Goal: Task Accomplishment & Management: Use online tool/utility

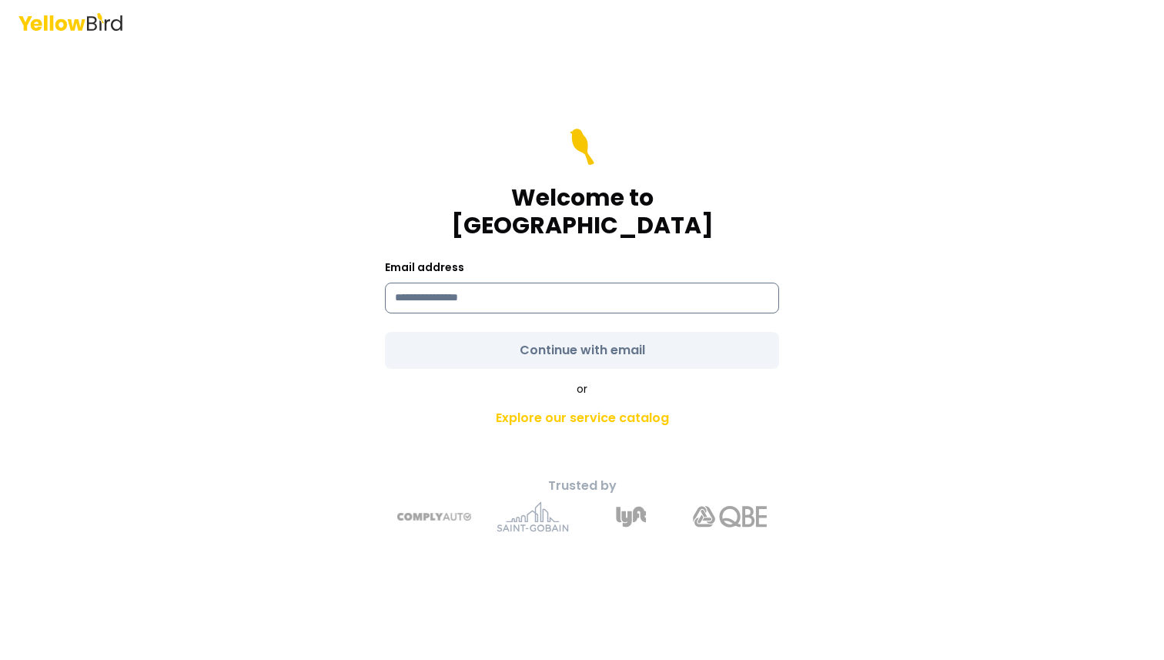
click at [538, 283] on input at bounding box center [582, 298] width 394 height 31
type input "**********"
click at [313, 162] on main "**********" at bounding box center [581, 351] width 591 height 617
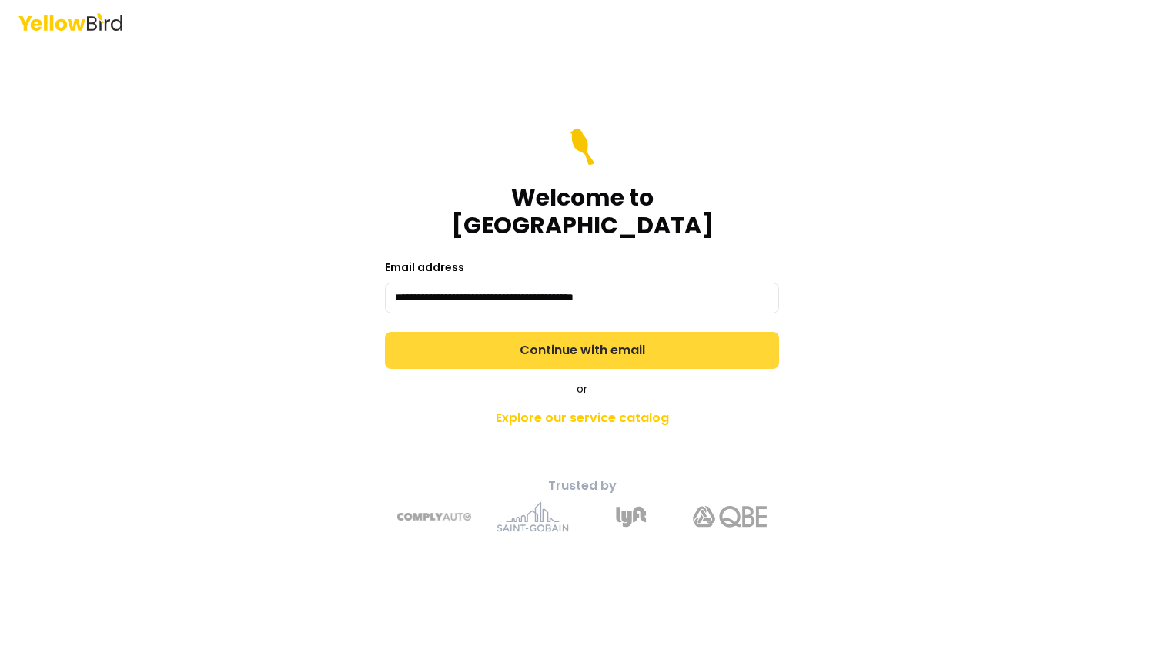
click at [420, 352] on button "Continue with email" at bounding box center [582, 350] width 394 height 37
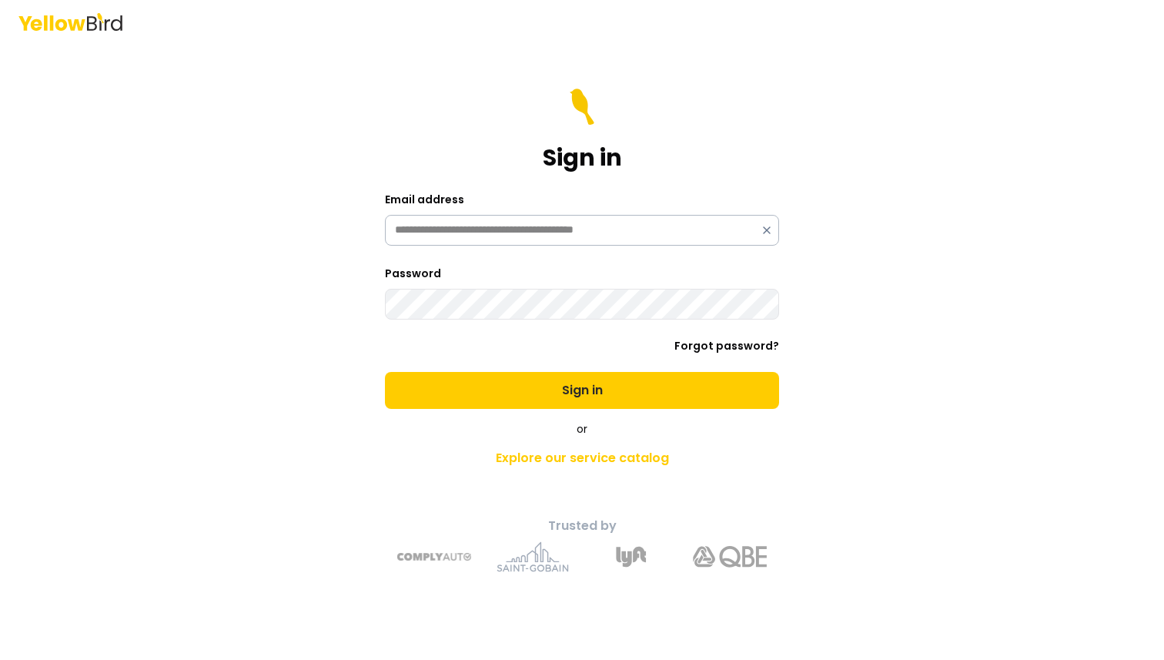
click at [385, 372] on button "Sign in" at bounding box center [582, 390] width 394 height 37
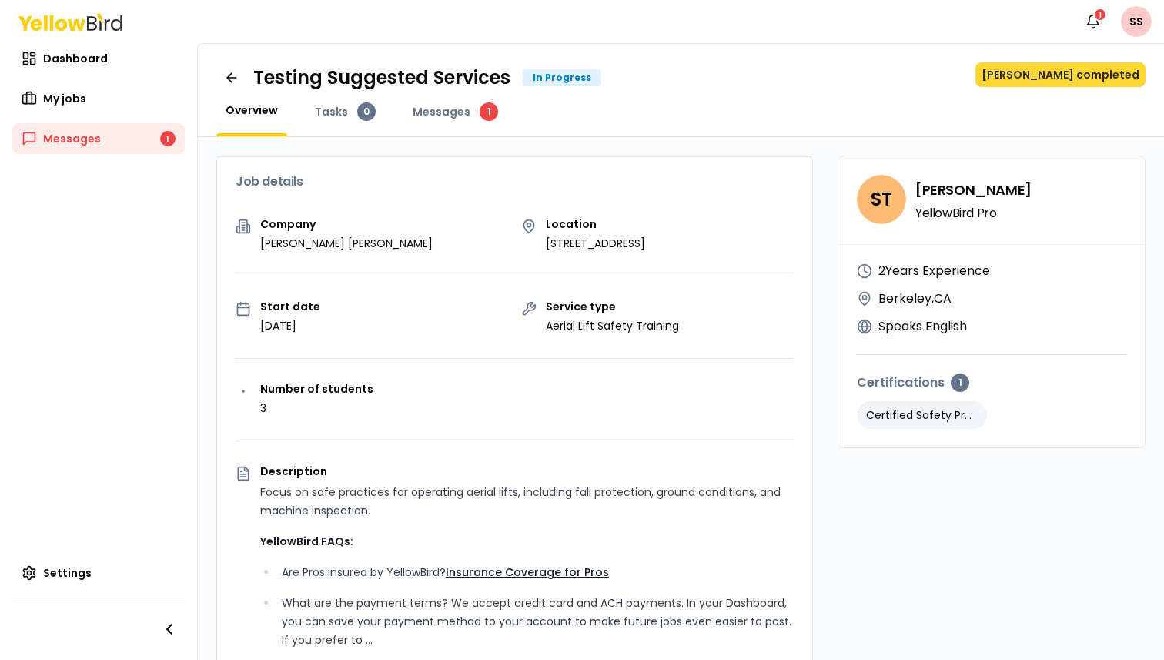
click at [1101, 74] on button "[PERSON_NAME] completed" at bounding box center [1061, 74] width 170 height 25
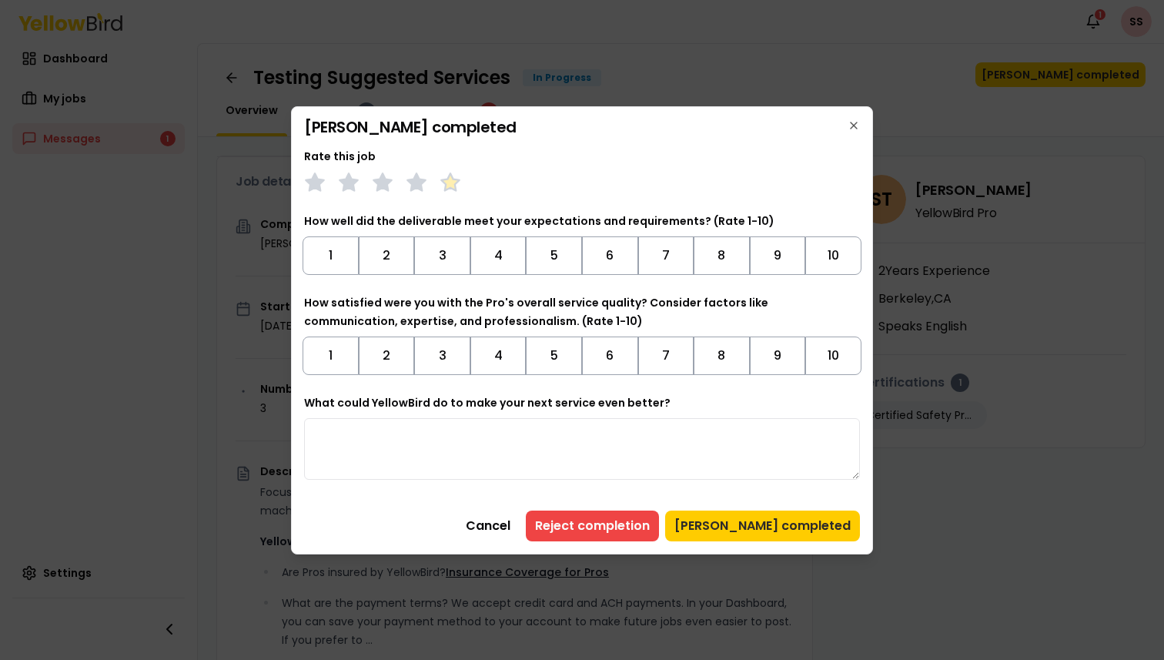
click at [450, 185] on polygon at bounding box center [450, 181] width 18 height 17
click at [823, 255] on button "10" at bounding box center [833, 255] width 56 height 38
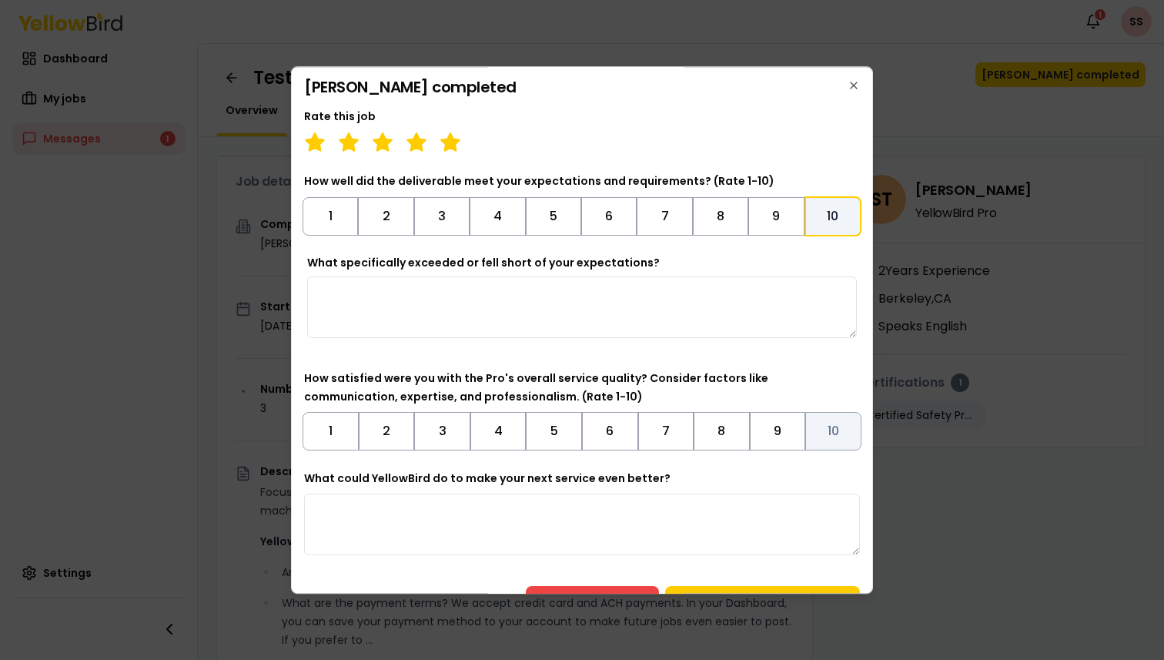
click at [837, 426] on button "10" at bounding box center [833, 431] width 56 height 38
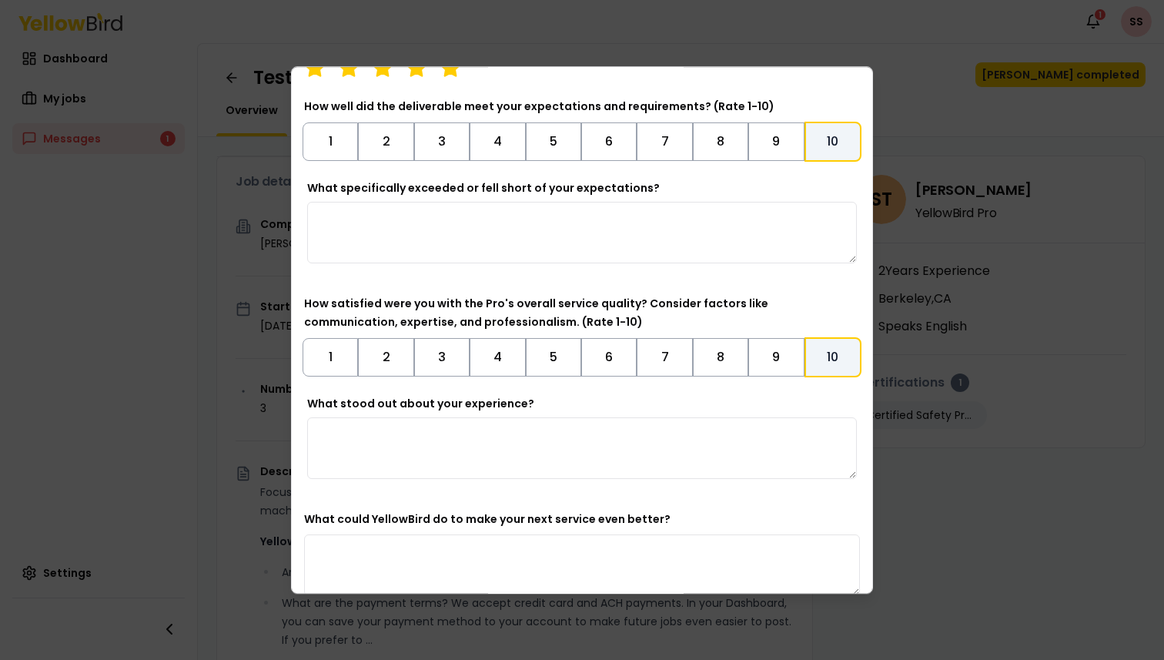
scroll to position [151, 0]
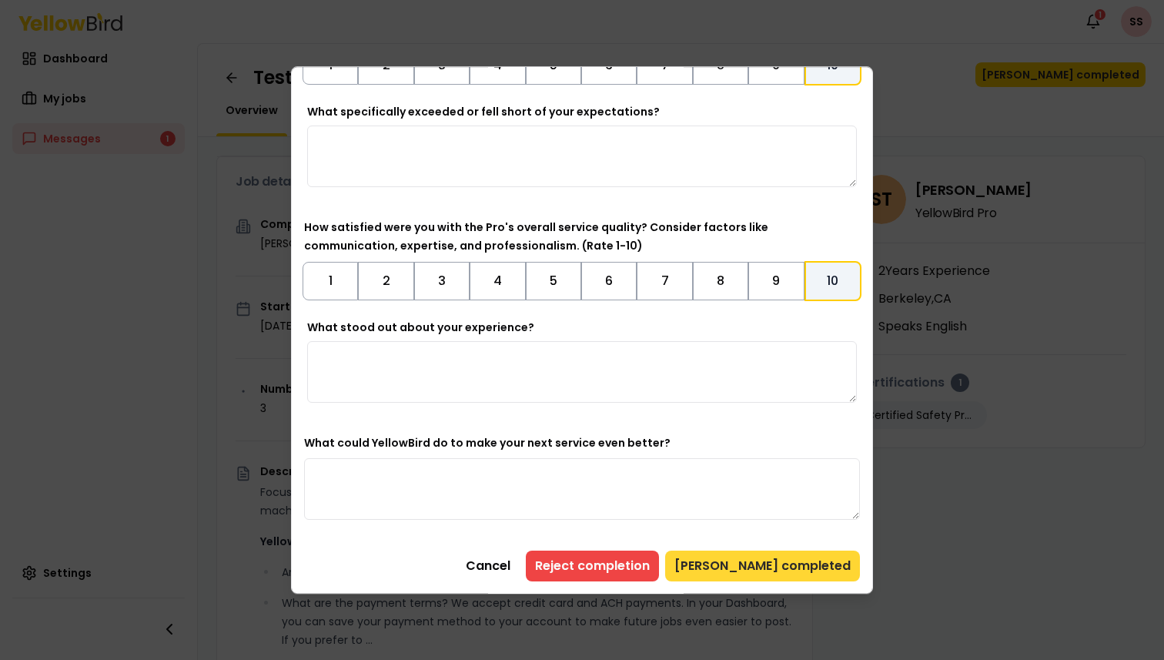
click at [776, 567] on button "[PERSON_NAME] completed" at bounding box center [762, 566] width 195 height 31
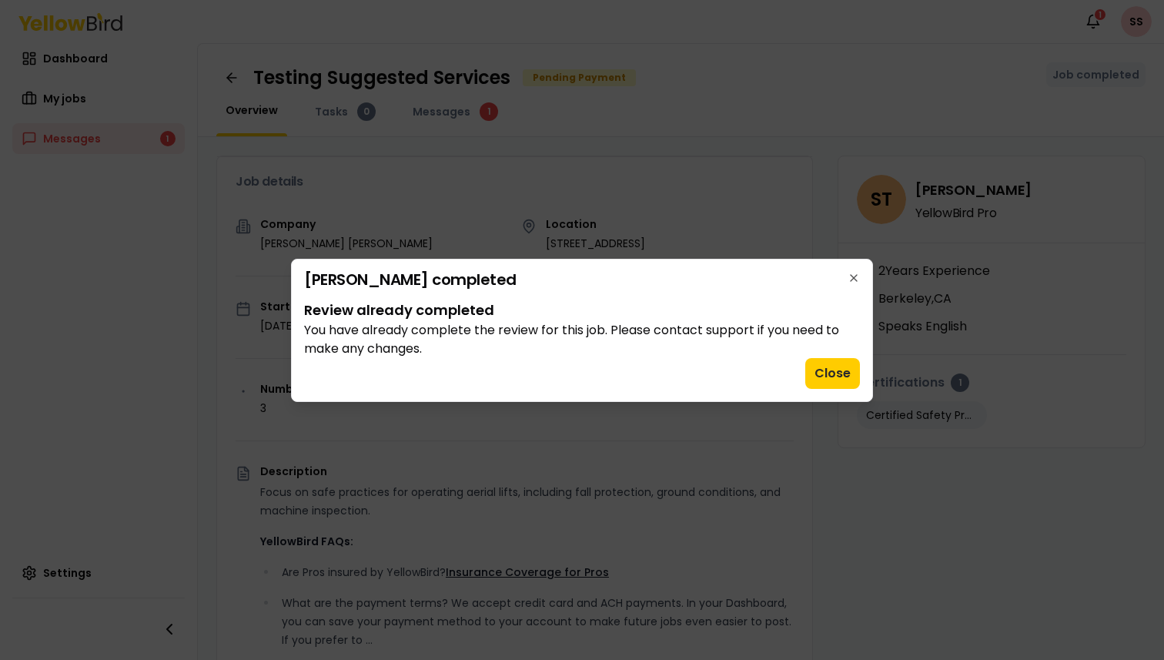
scroll to position [0, 0]
